Goal: Navigation & Orientation: Find specific page/section

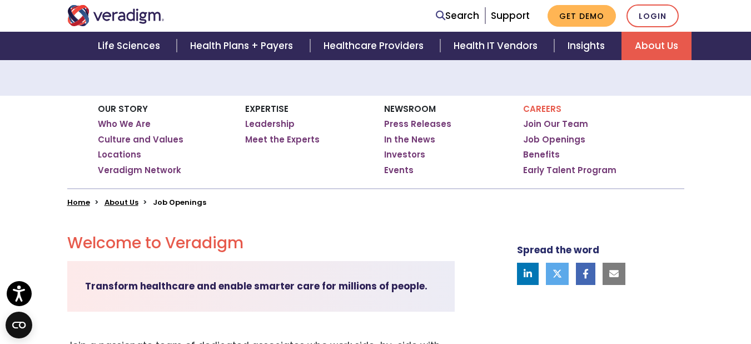
scroll to position [148, 0]
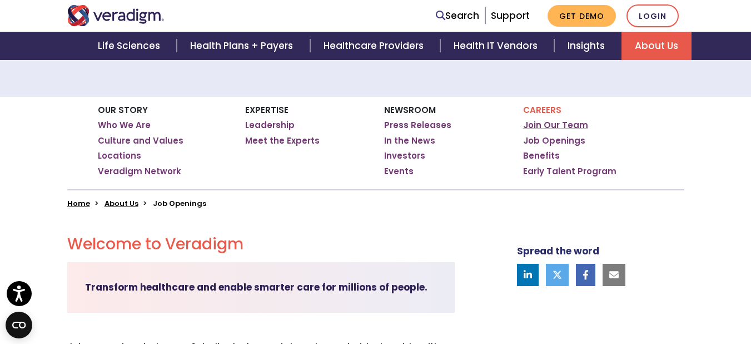
click at [536, 129] on link "Join Our Team" at bounding box center [555, 125] width 65 height 11
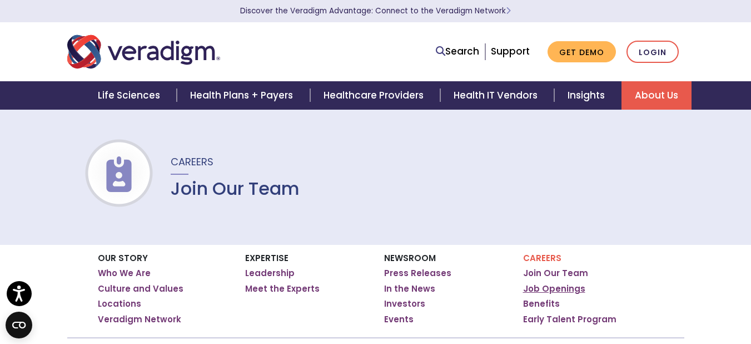
click at [548, 285] on link "Job Openings" at bounding box center [554, 288] width 62 height 11
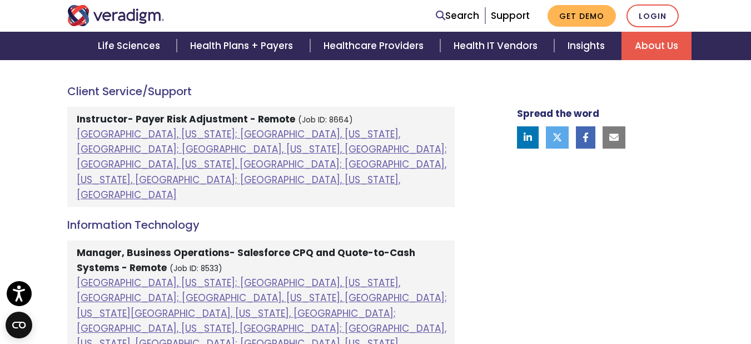
scroll to position [661, 0]
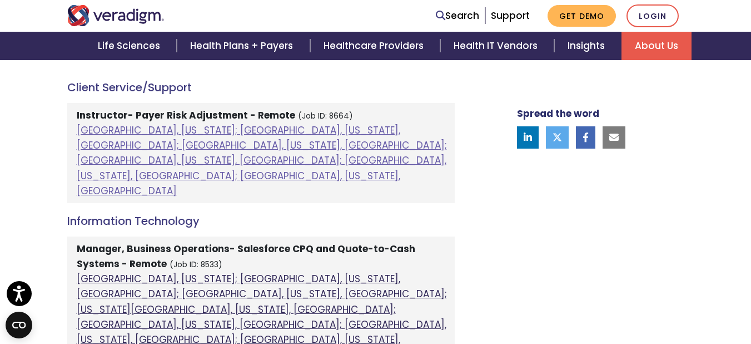
drag, startPoint x: 0, startPoint y: 0, endPoint x: 395, endPoint y: 251, distance: 467.7
click at [395, 272] on link "[GEOGRAPHIC_DATA], [US_STATE]; [GEOGRAPHIC_DATA], [US_STATE], [GEOGRAPHIC_DATA]…" at bounding box center [262, 316] width 370 height 89
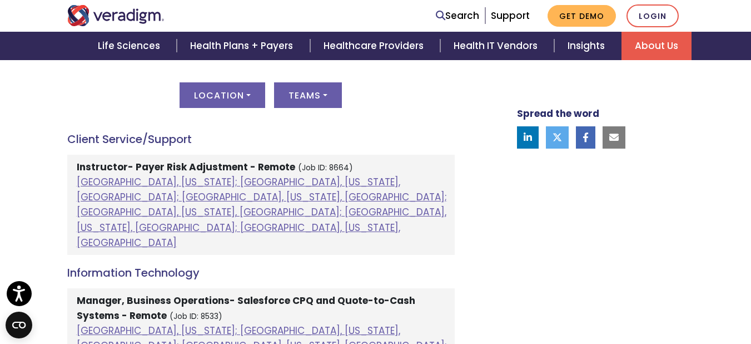
scroll to position [606, 4]
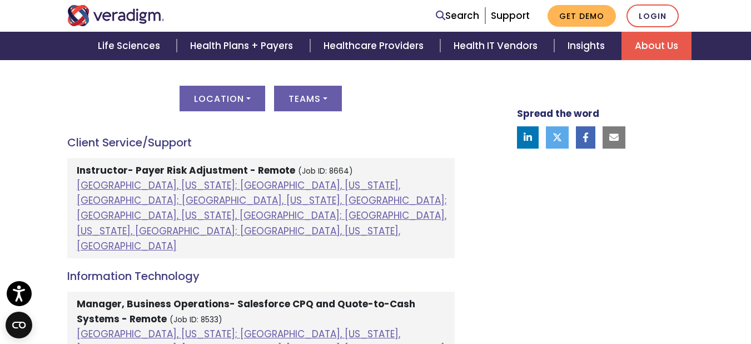
click at [261, 168] on strong "Instructor- Payer Risk Adjustment - Remote" at bounding box center [186, 169] width 219 height 13
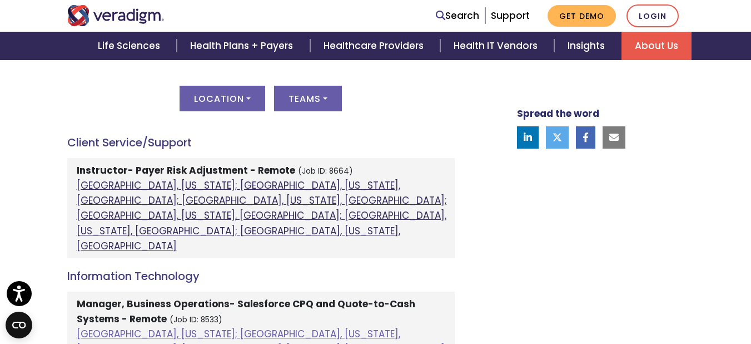
click at [245, 186] on link "Atlanta, Georgia; Chicago, Illinois, United States; Houston, Texas, United Stat…" at bounding box center [262, 215] width 370 height 74
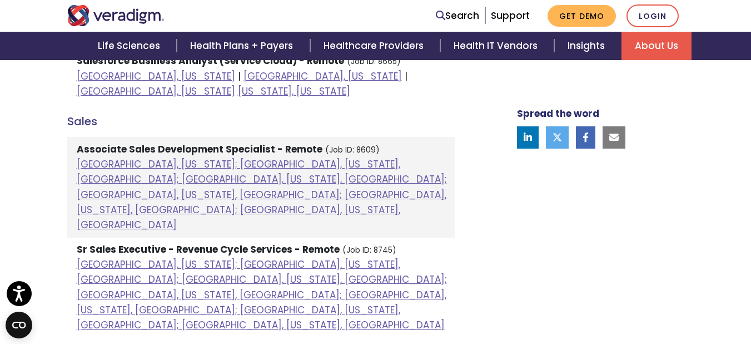
scroll to position [995, 4]
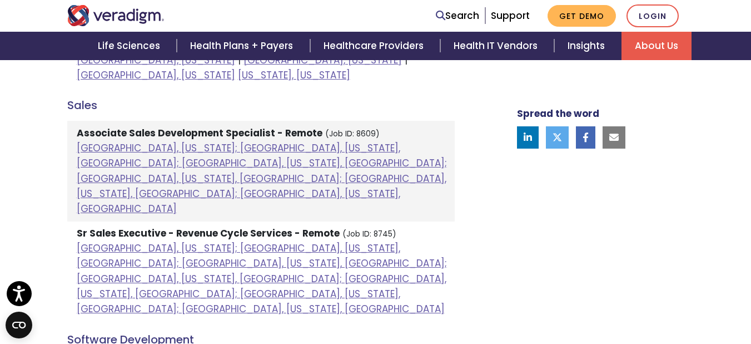
click at [288, 226] on strong "Sr Sales Executive - Revenue Cycle Services - Remote" at bounding box center [208, 232] width 263 height 13
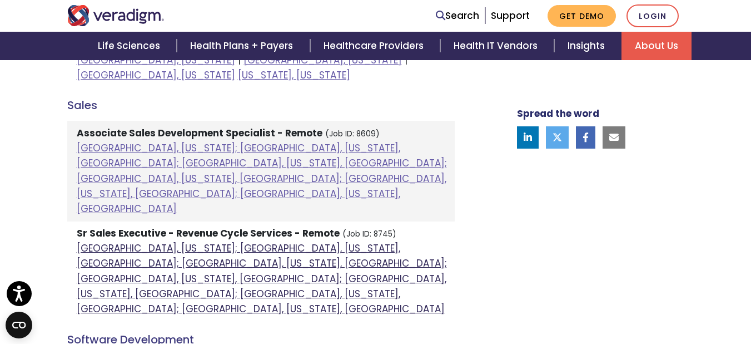
click at [281, 241] on link "Atlanta, Georgia; Chicago, Illinois, United States; Houston, Texas, United Stat…" at bounding box center [262, 278] width 370 height 74
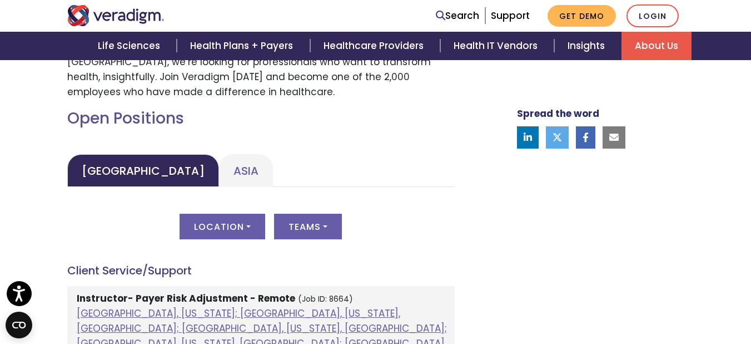
scroll to position [500, 4]
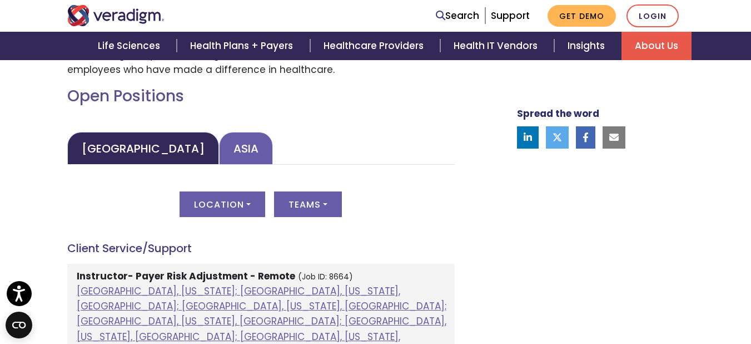
click at [219, 145] on link "Asia" at bounding box center [246, 148] width 54 height 33
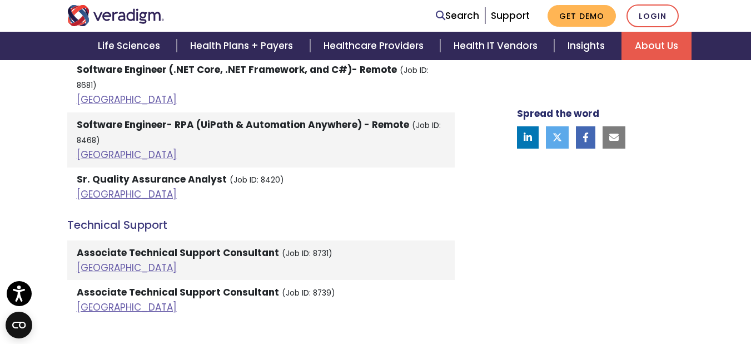
scroll to position [2669, 4]
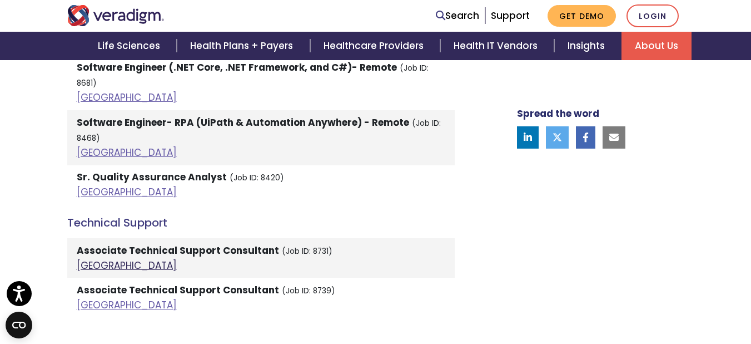
click at [85, 259] on link "India" at bounding box center [127, 265] width 100 height 13
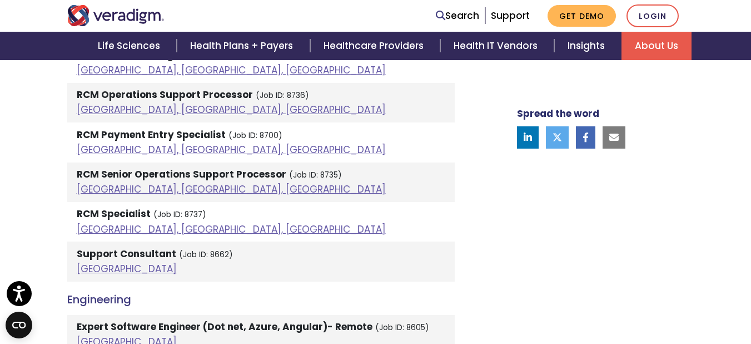
scroll to position [1223, 4]
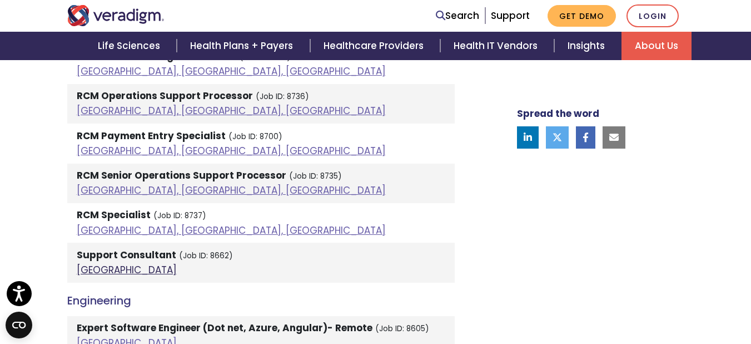
click at [88, 266] on link "India" at bounding box center [127, 269] width 100 height 13
